Goal: Task Accomplishment & Management: Manage account settings

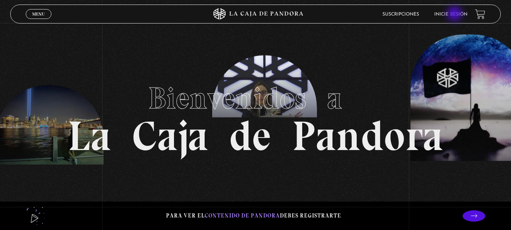
click at [456, 14] on link "Inicie sesión" at bounding box center [450, 14] width 33 height 5
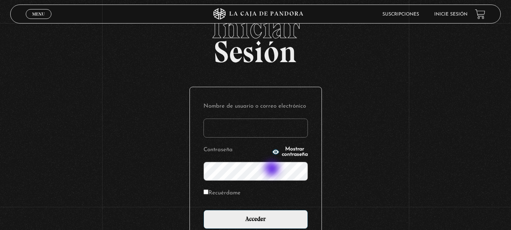
scroll to position [38, 0]
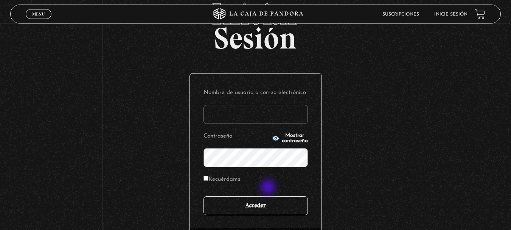
type input "mainor.jimenez morales"
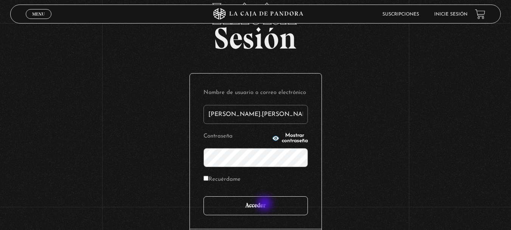
click at [266, 204] on input "Acceder" at bounding box center [256, 205] width 104 height 19
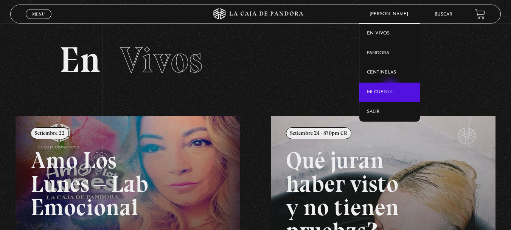
click at [391, 88] on link "Mi cuenta" at bounding box center [390, 93] width 61 height 20
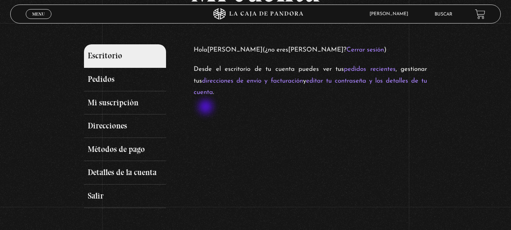
scroll to position [114, 0]
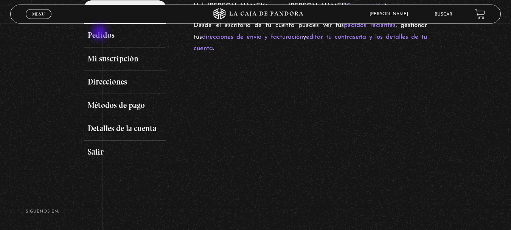
click at [102, 34] on link "Pedidos" at bounding box center [125, 35] width 83 height 23
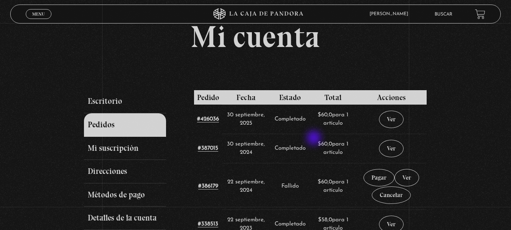
scroll to position [38, 0]
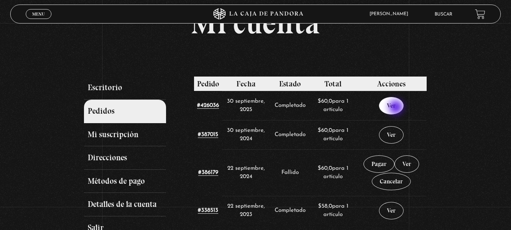
click at [397, 107] on link "Ver" at bounding box center [391, 105] width 25 height 17
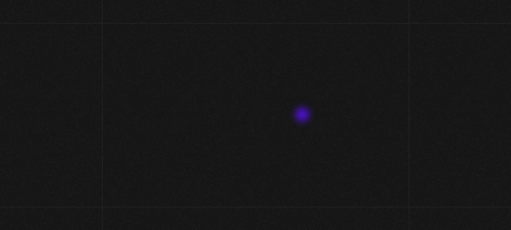
scroll to position [38, 0]
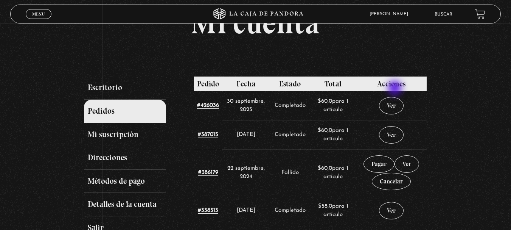
click at [395, 87] on span "Acciones" at bounding box center [391, 83] width 28 height 9
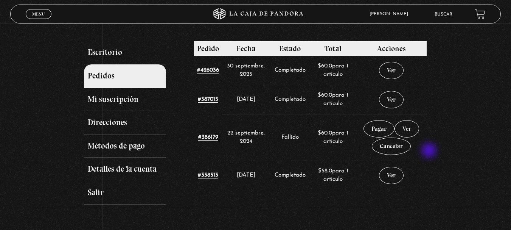
scroll to position [59, 0]
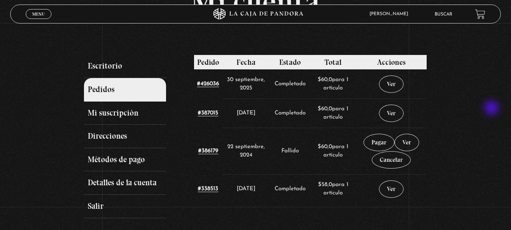
click at [493, 109] on div "Mi cuenta Escritorio Pedidos Mi suscripción Direcciones Métodos de pago Detalle…" at bounding box center [255, 101] width 511 height 231
click at [397, 163] on link "Cancelar" at bounding box center [391, 159] width 39 height 17
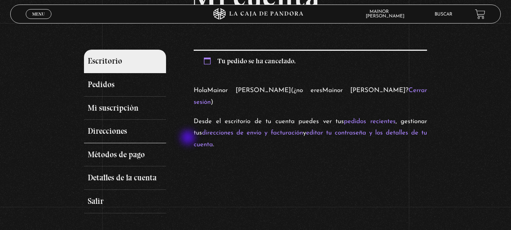
scroll to position [76, 0]
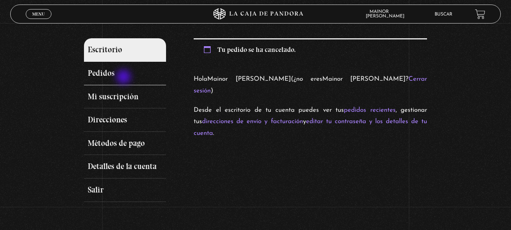
click at [125, 77] on link "Pedidos" at bounding box center [125, 73] width 83 height 23
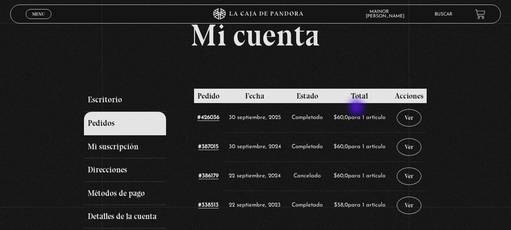
scroll to position [76, 0]
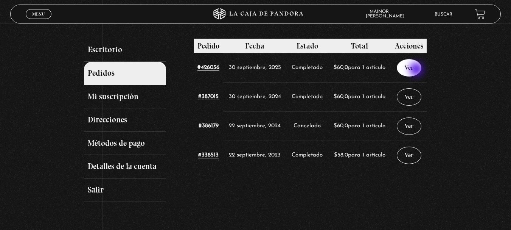
click at [418, 70] on link "Ver" at bounding box center [409, 67] width 25 height 17
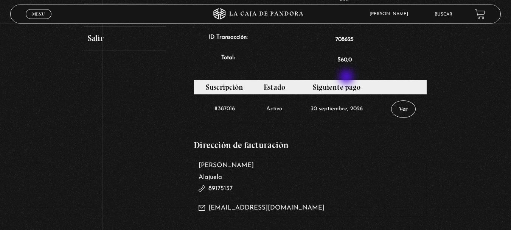
scroll to position [265, 0]
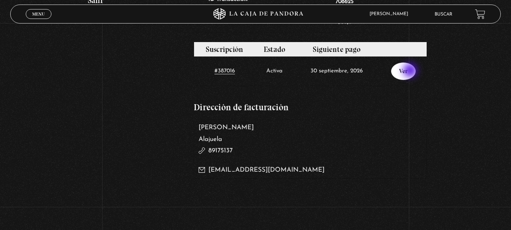
click at [411, 71] on link "Ver" at bounding box center [403, 70] width 25 height 17
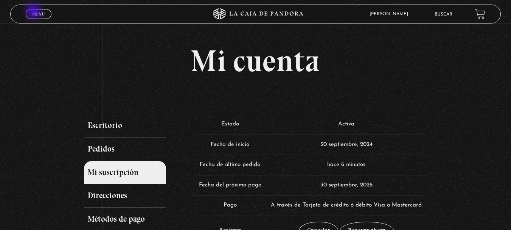
click at [34, 12] on span "Menu" at bounding box center [38, 14] width 12 height 5
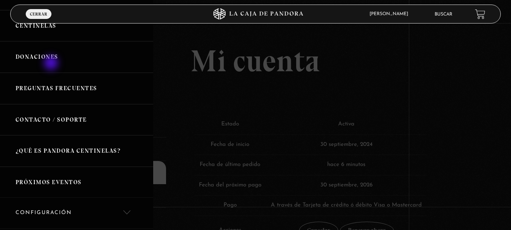
scroll to position [76, 0]
click at [74, 118] on link "Contacto / Soporte" at bounding box center [76, 119] width 153 height 31
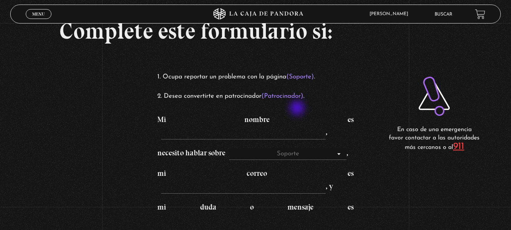
scroll to position [23, 0]
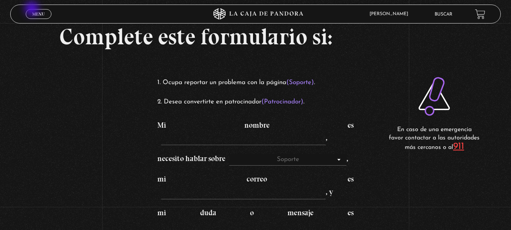
click at [33, 12] on span "Menu" at bounding box center [38, 14] width 12 height 5
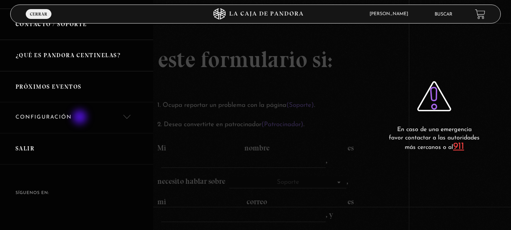
scroll to position [181, 0]
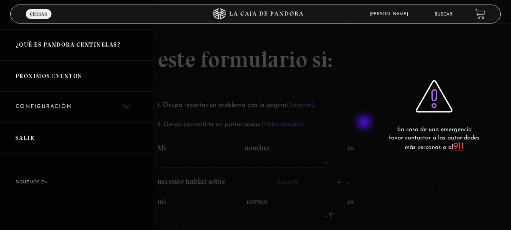
click at [365, 123] on div at bounding box center [255, 115] width 511 height 230
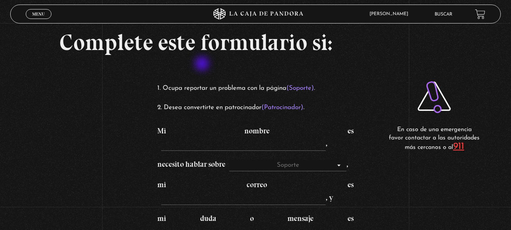
scroll to position [0, 0]
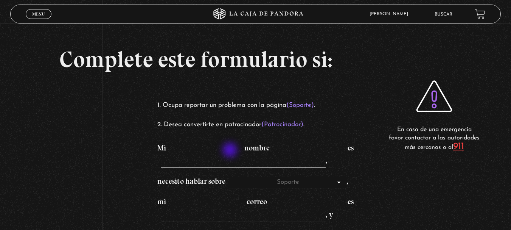
click at [231, 156] on input "Mi nombre es ," at bounding box center [243, 162] width 165 height 12
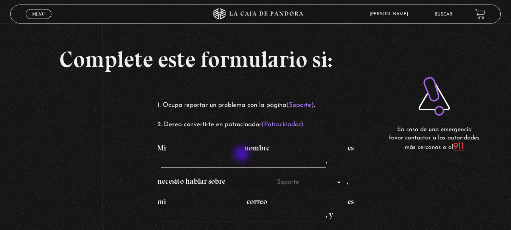
type input "Mainor Jimenez"
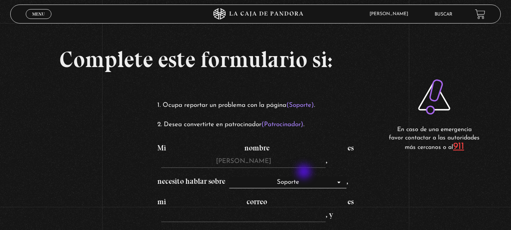
click at [307, 176] on select "Soporte Patrocinadores" at bounding box center [287, 182] width 117 height 12
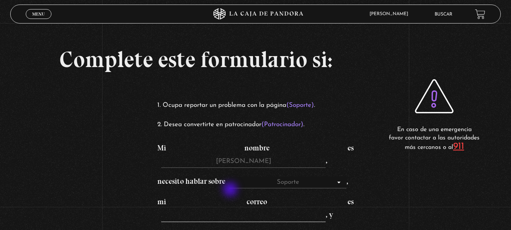
click at [231, 210] on input "mi correo es , y" at bounding box center [243, 216] width 165 height 12
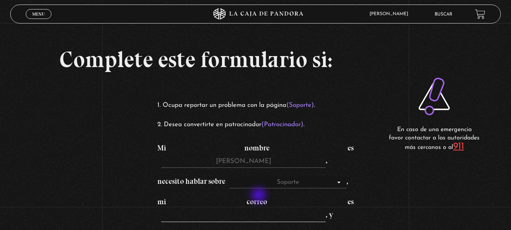
type input "[EMAIL_ADDRESS][DOMAIN_NAME]"
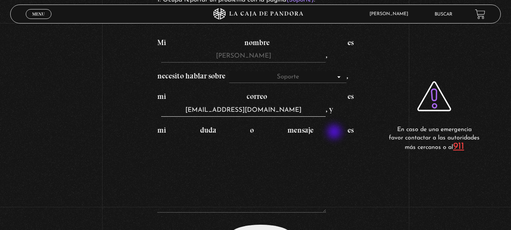
scroll to position [151, 0]
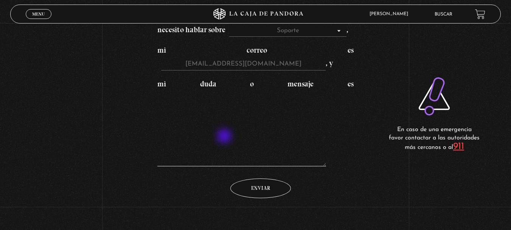
click at [225, 136] on textarea "mi duda o mensaje es" at bounding box center [241, 128] width 169 height 76
type textarea "N"
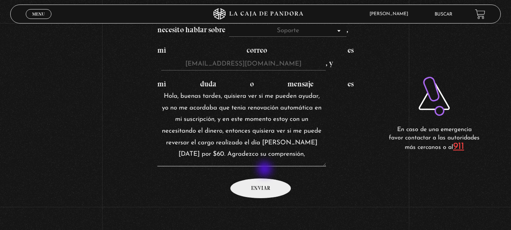
type textarea "Hola, buenas tardes, quisiera ver si me pueden ayudar, yo no me acordaba que te…"
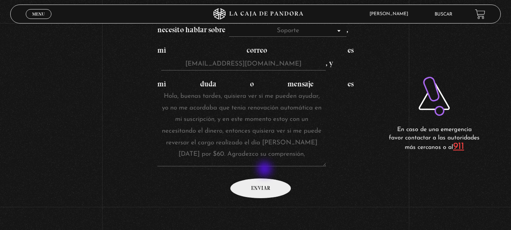
click at [264, 178] on input "Enviar" at bounding box center [260, 188] width 61 height 20
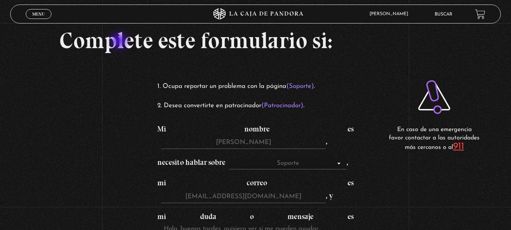
scroll to position [0, 0]
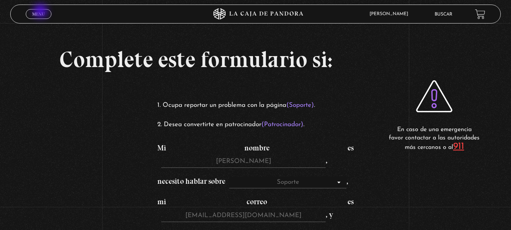
click at [41, 12] on span "Menu" at bounding box center [38, 14] width 12 height 5
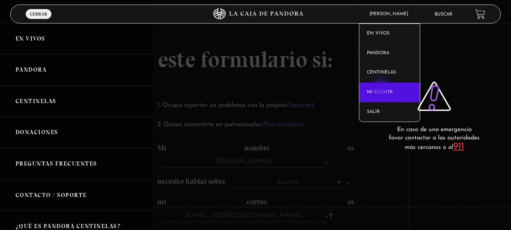
click at [382, 90] on link "Mi cuenta" at bounding box center [390, 93] width 61 height 20
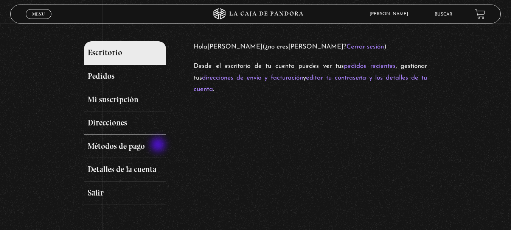
scroll to position [76, 0]
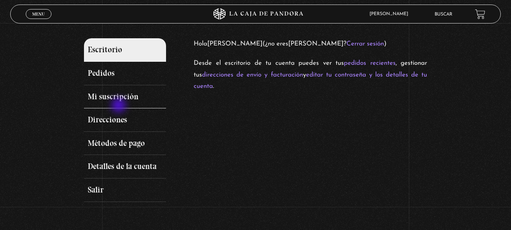
click at [120, 99] on link "Mi suscripción" at bounding box center [125, 96] width 83 height 23
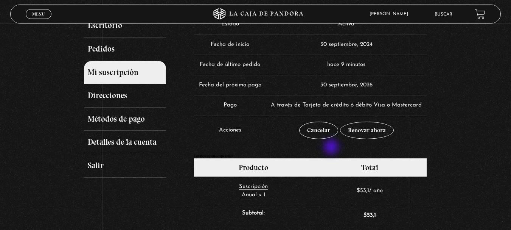
scroll to position [114, 0]
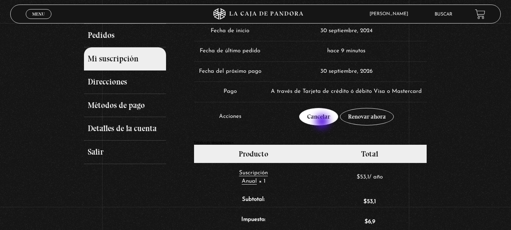
click at [322, 119] on link "Cancelar" at bounding box center [318, 116] width 39 height 17
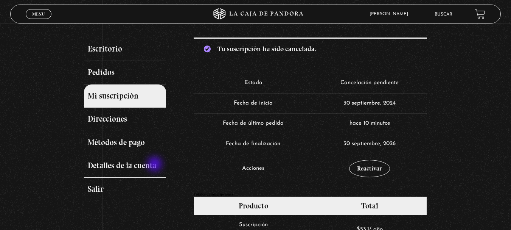
scroll to position [89, 0]
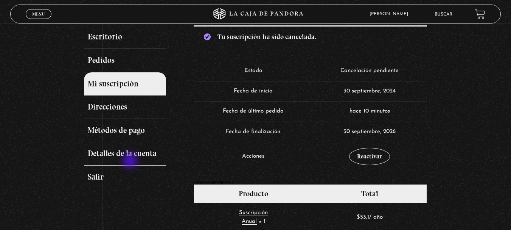
click at [131, 161] on link "Detalles de la cuenta" at bounding box center [125, 153] width 83 height 23
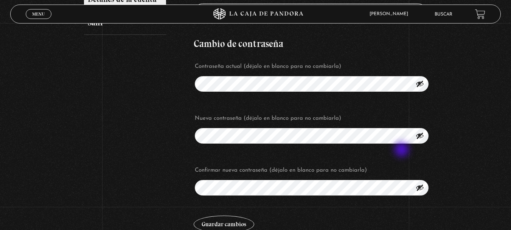
scroll to position [114, 0]
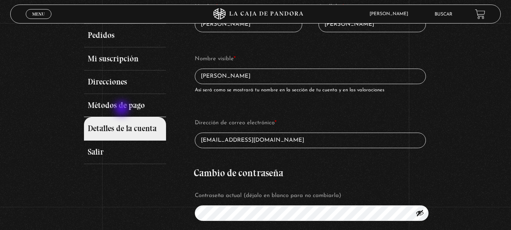
click at [123, 109] on link "Métodos de pago" at bounding box center [125, 105] width 83 height 23
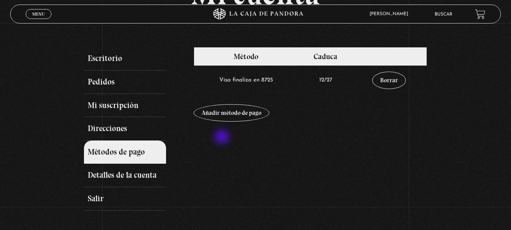
scroll to position [76, 0]
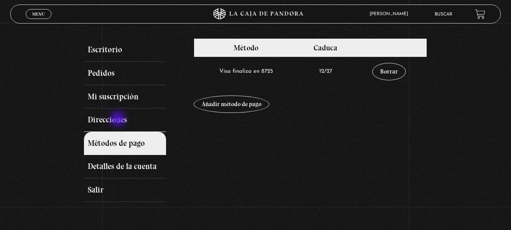
click at [119, 120] on link "Direcciones" at bounding box center [125, 119] width 83 height 23
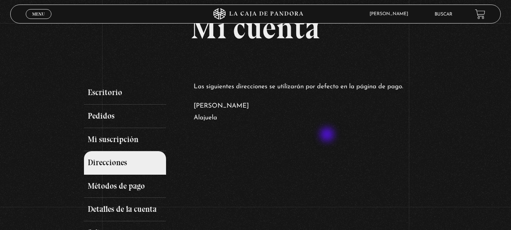
scroll to position [76, 0]
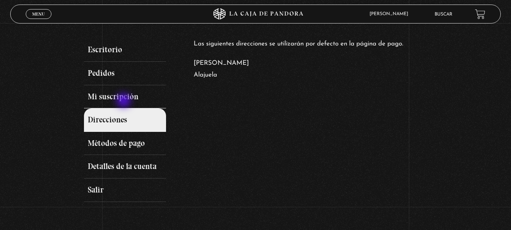
click at [125, 101] on link "Mi suscripción" at bounding box center [125, 96] width 83 height 23
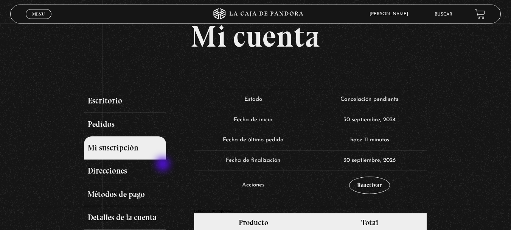
scroll to position [38, 0]
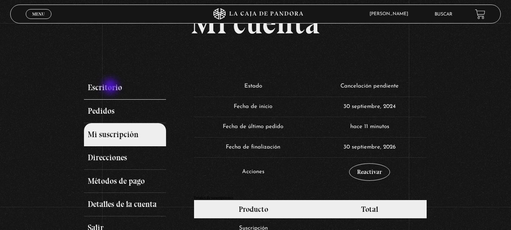
click at [112, 87] on link "Escritorio" at bounding box center [125, 87] width 83 height 23
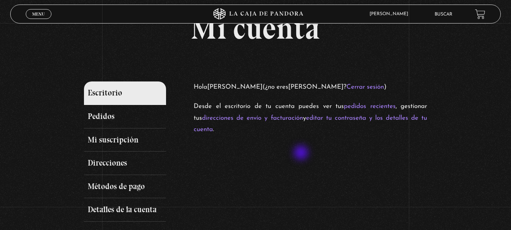
scroll to position [38, 0]
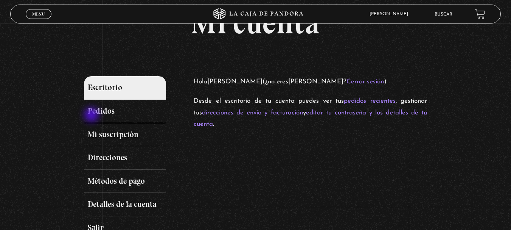
click at [106, 112] on link "Pedidos" at bounding box center [125, 111] width 83 height 23
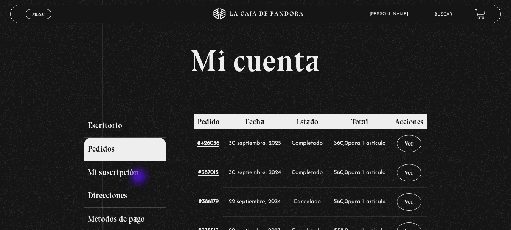
click at [139, 177] on link "Mi suscripción" at bounding box center [125, 172] width 83 height 23
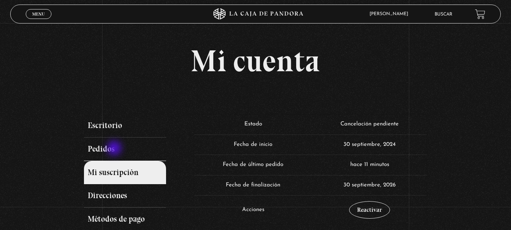
click at [115, 149] on link "Pedidos" at bounding box center [125, 148] width 83 height 23
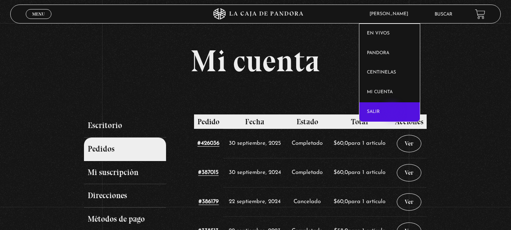
click at [393, 112] on link "Salir" at bounding box center [390, 112] width 61 height 20
